Goal: Register for event/course

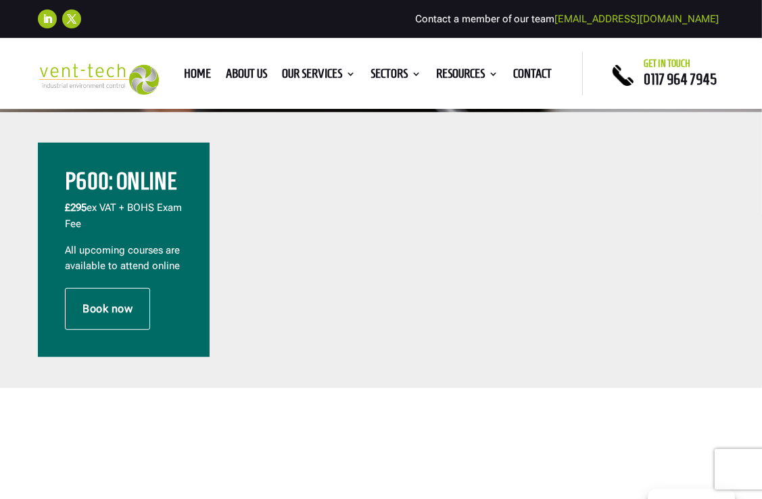
scroll to position [405, 0]
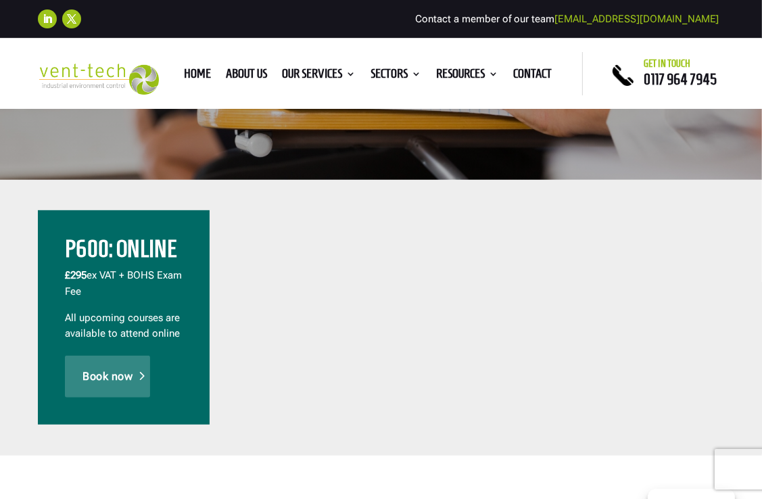
click at [129, 391] on link "Book now" at bounding box center [107, 376] width 85 height 42
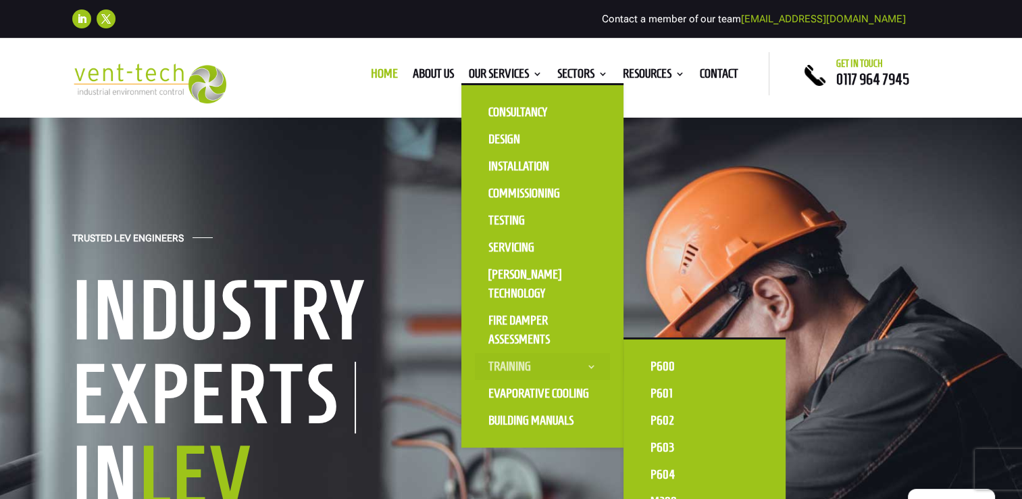
click at [527, 361] on link "Training" at bounding box center [542, 366] width 135 height 27
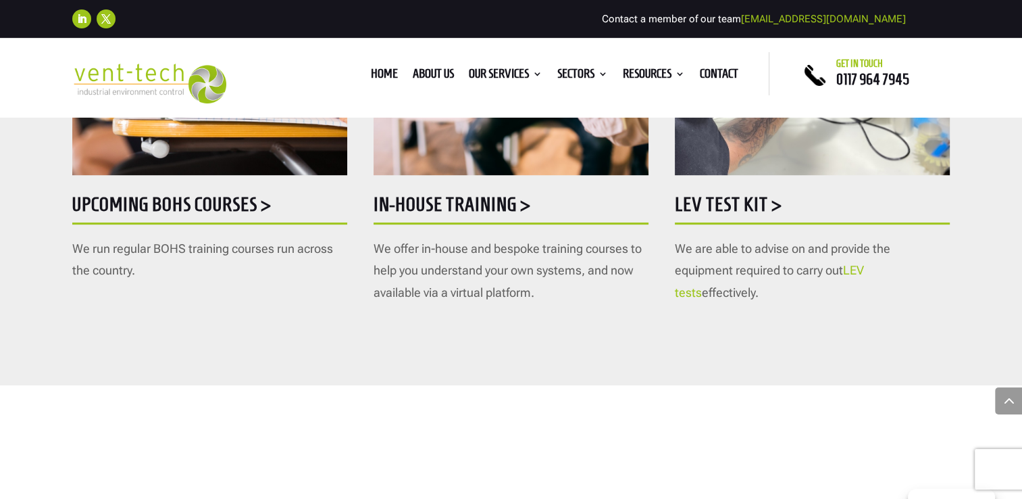
scroll to position [811, 0]
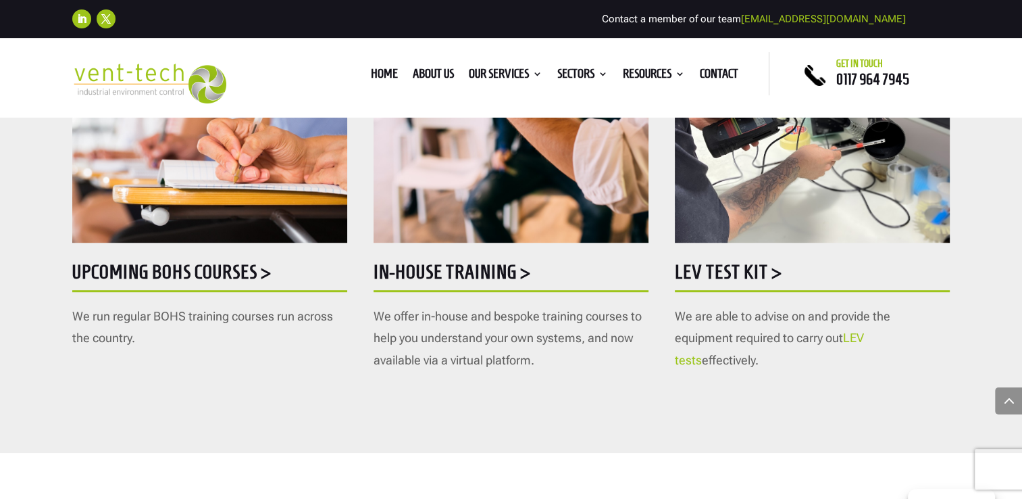
click at [222, 280] on h5 "Upcoming BOHS courses >" at bounding box center [209, 275] width 275 height 26
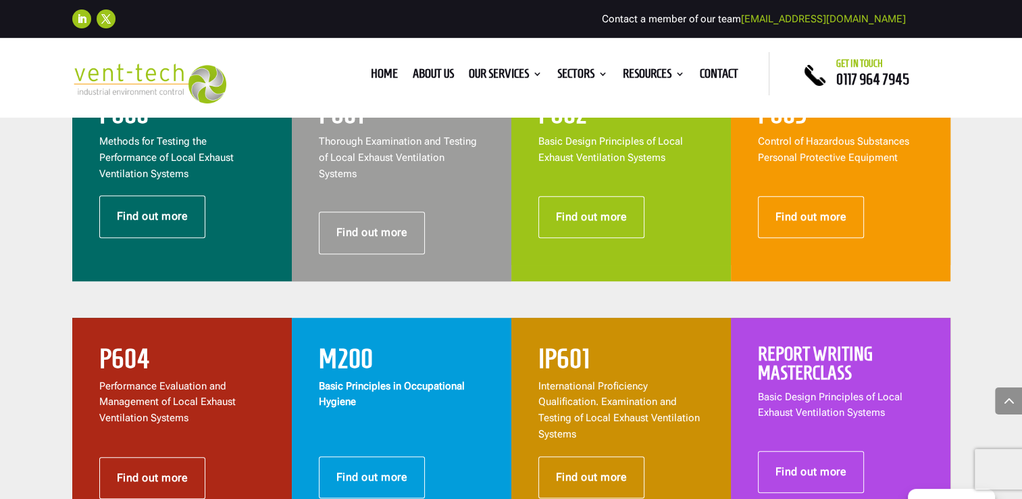
scroll to position [608, 0]
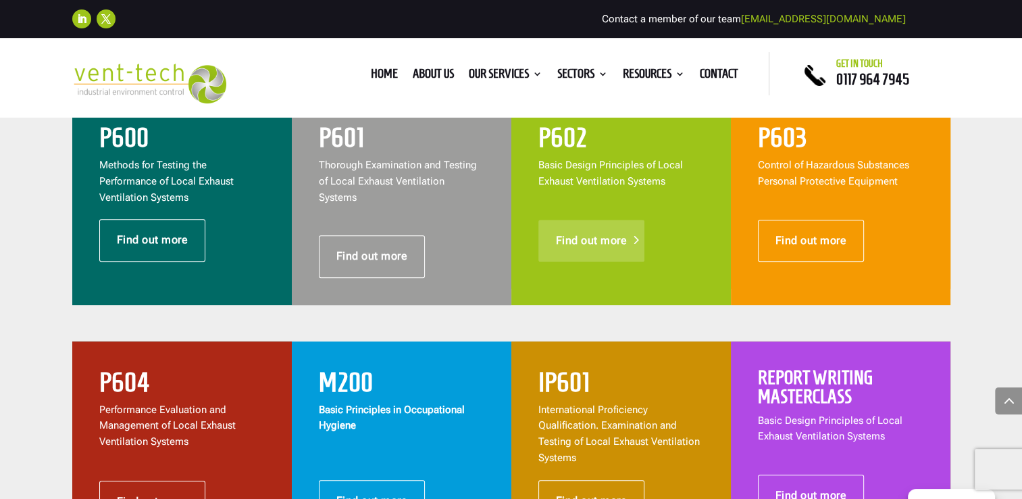
click at [543, 227] on link "Find out more" at bounding box center [592, 241] width 107 height 42
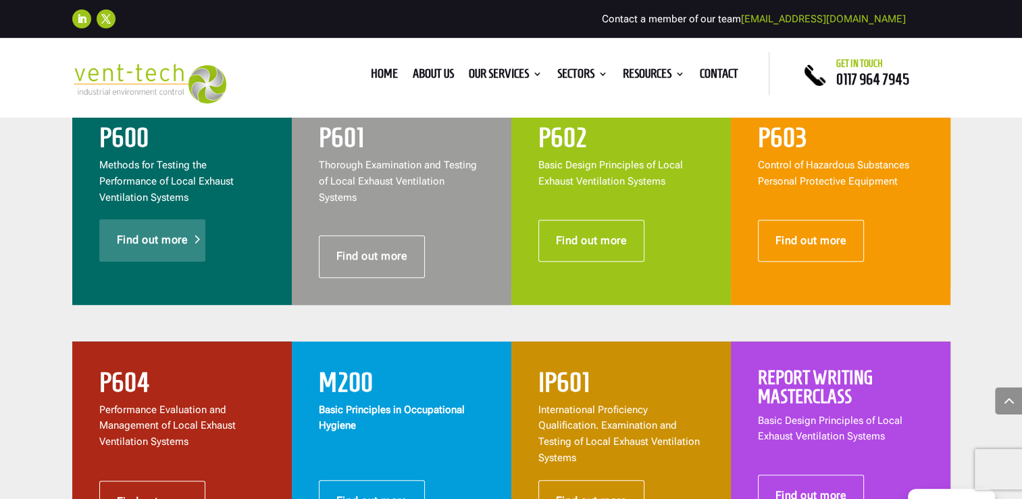
click at [175, 237] on link "Find out more" at bounding box center [152, 240] width 107 height 42
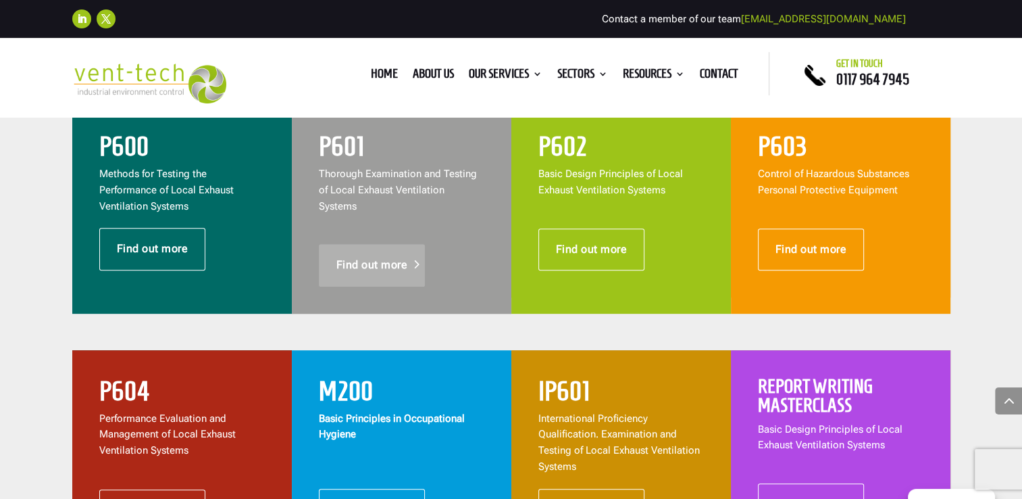
scroll to position [541, 0]
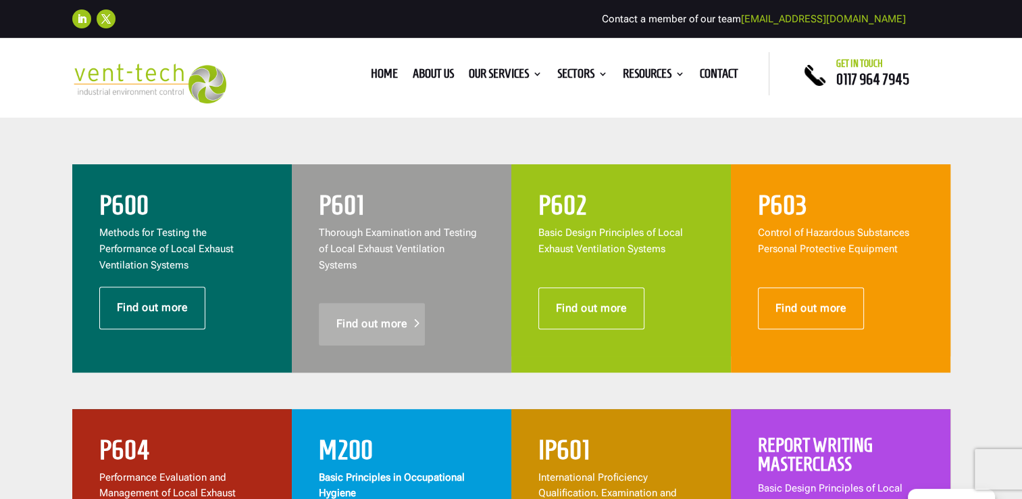
click at [361, 303] on link "Find out more" at bounding box center [372, 324] width 107 height 42
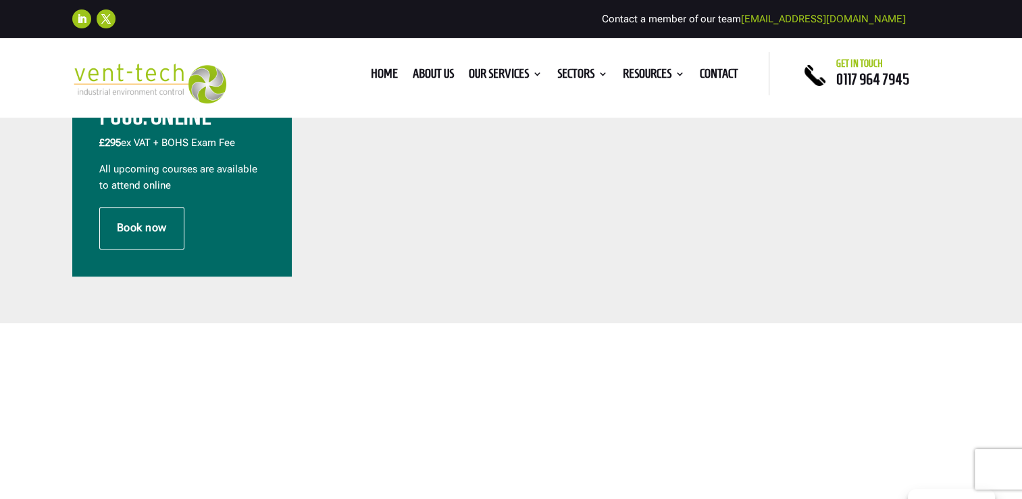
scroll to position [541, 0]
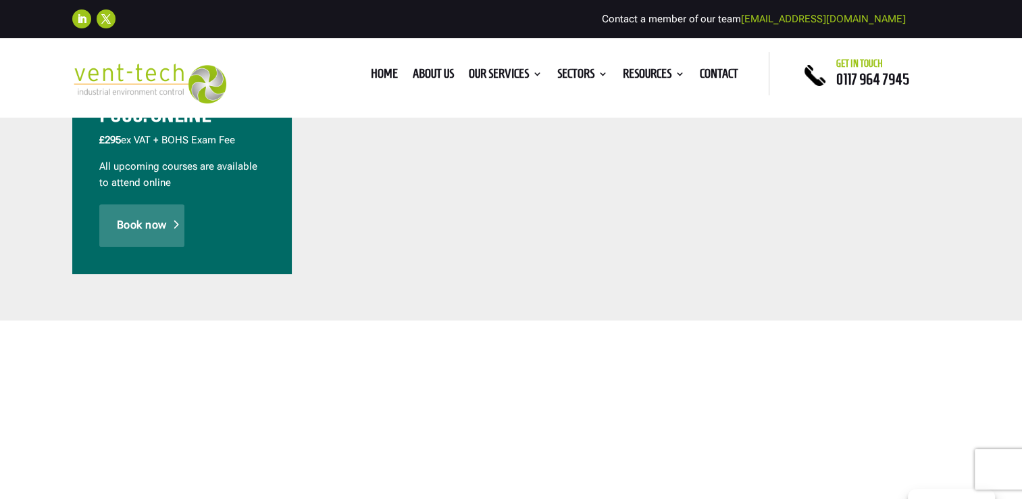
click at [146, 228] on link "Book now" at bounding box center [141, 225] width 85 height 42
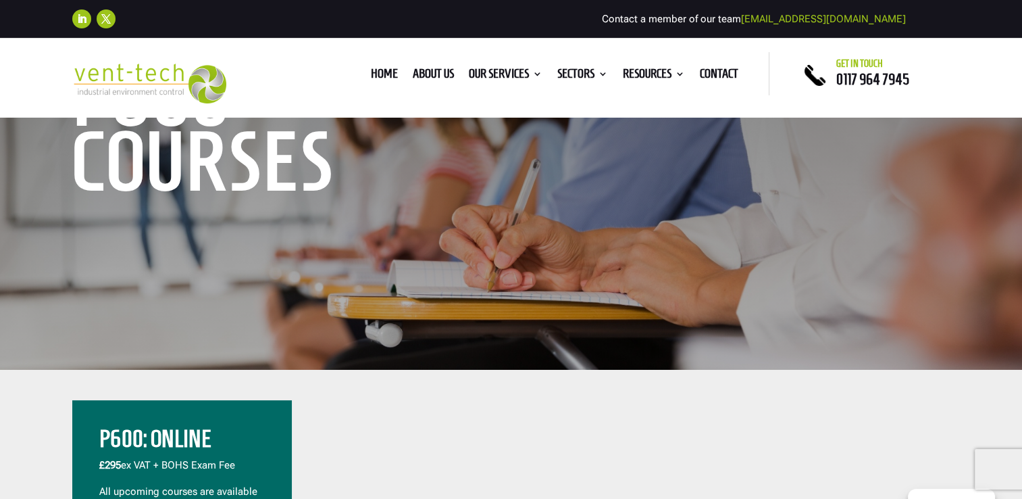
scroll to position [68, 0]
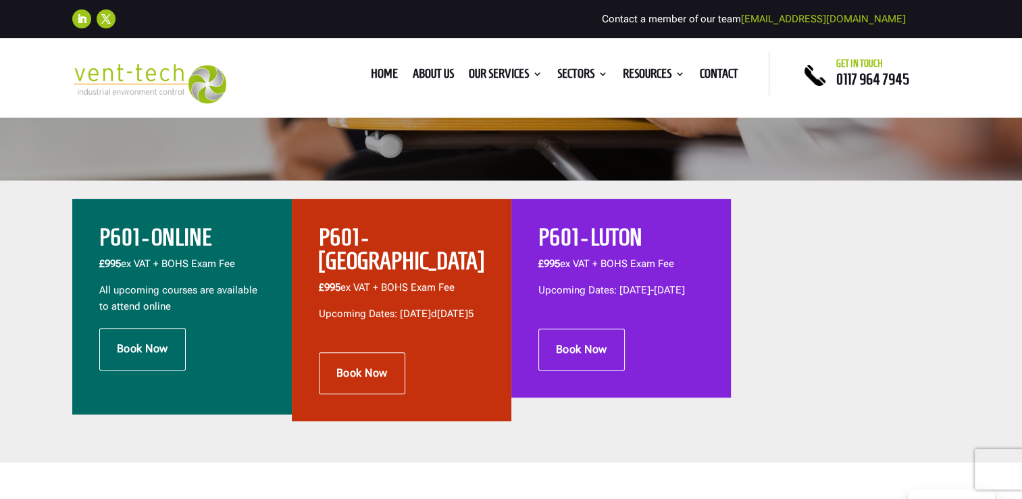
scroll to position [405, 0]
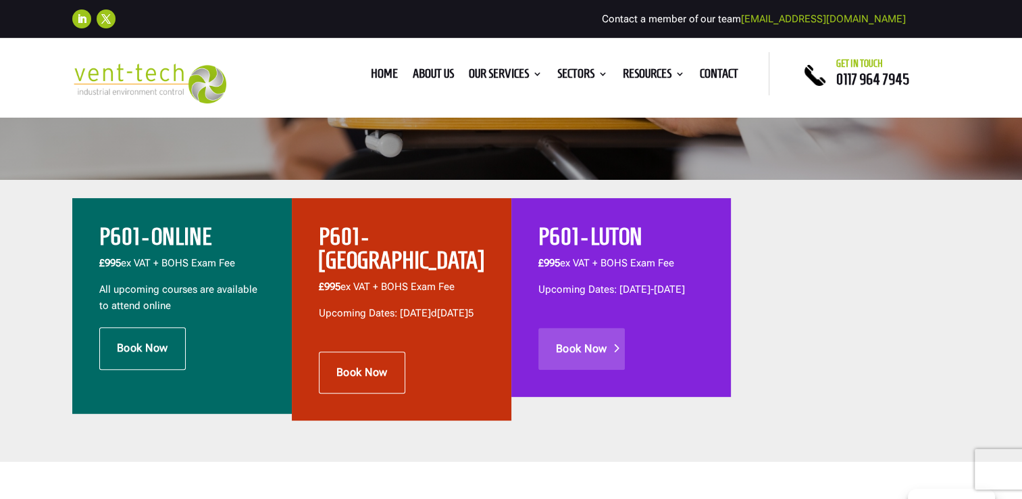
click at [564, 361] on link "Book Now" at bounding box center [582, 349] width 86 height 42
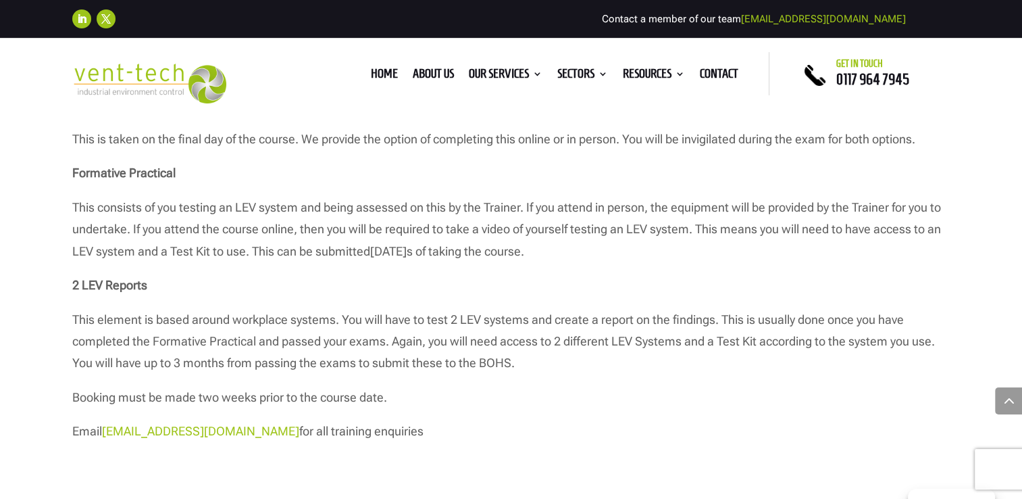
scroll to position [1622, 0]
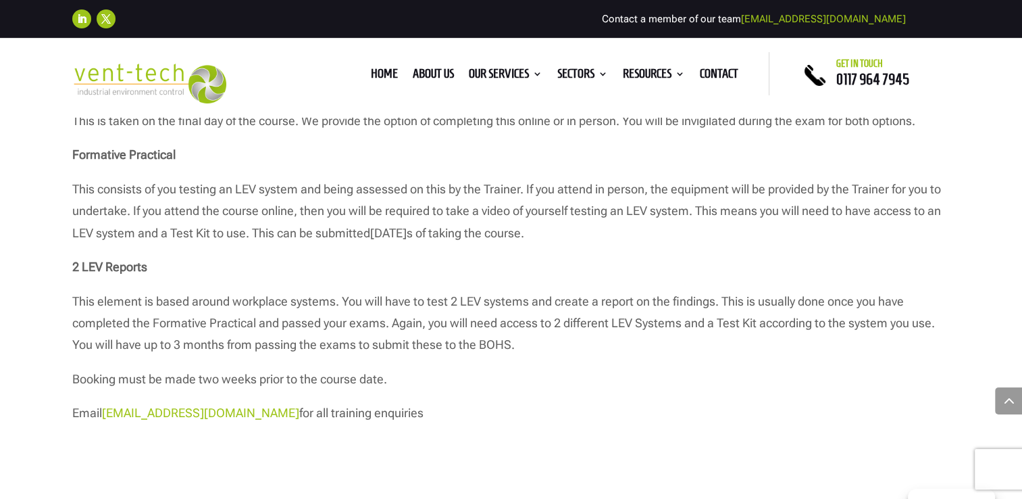
click at [711, 63] on div "Home About us Our Services Consultancy Design Installation Commissioning Testin…" at bounding box center [511, 73] width 516 height 43
click at [699, 80] on li "Contact" at bounding box center [719, 76] width 53 height 15
click at [706, 74] on link "Contact" at bounding box center [719, 76] width 39 height 15
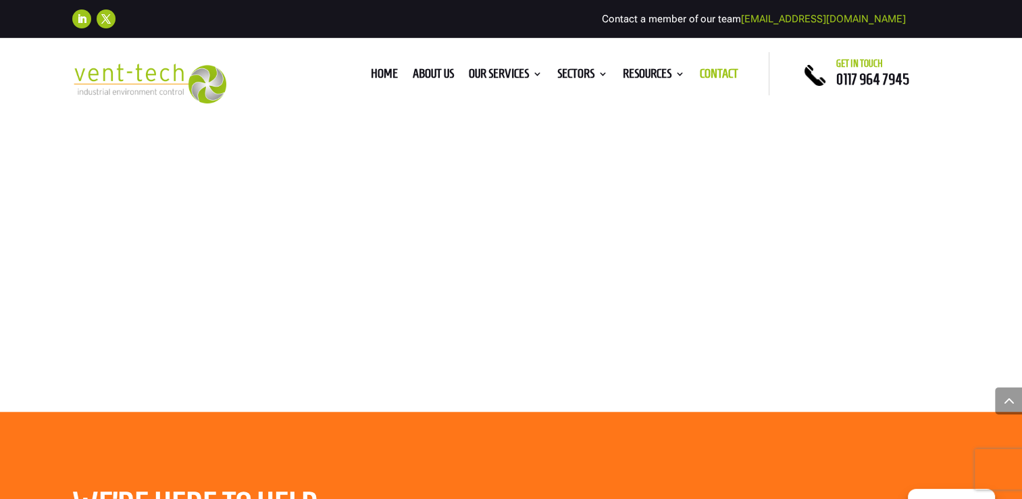
scroll to position [1025, 0]
